Goal: Task Accomplishment & Management: Use online tool/utility

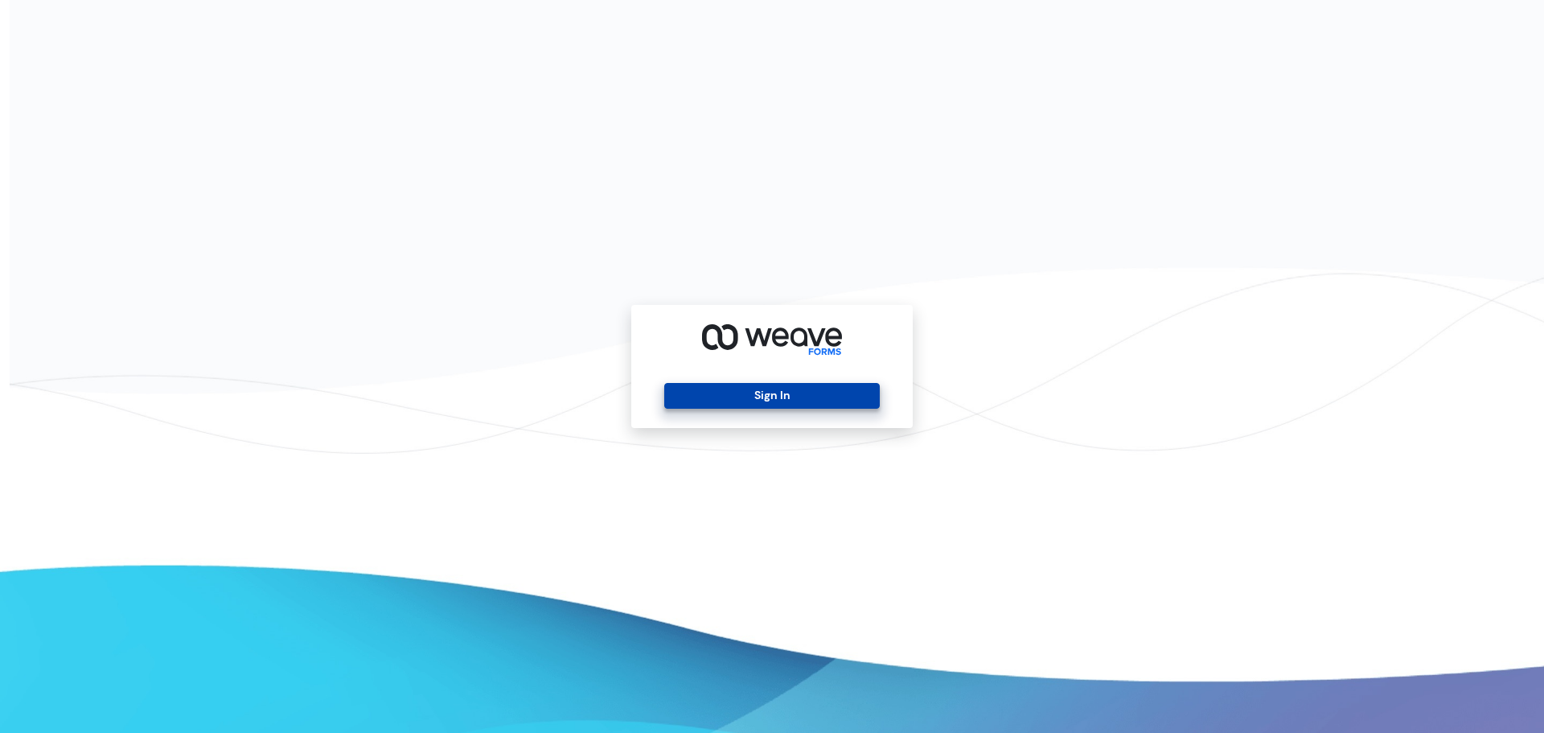
click at [821, 394] on button "Sign In" at bounding box center [771, 396] width 215 height 26
